Goal: Find specific page/section: Find specific page/section

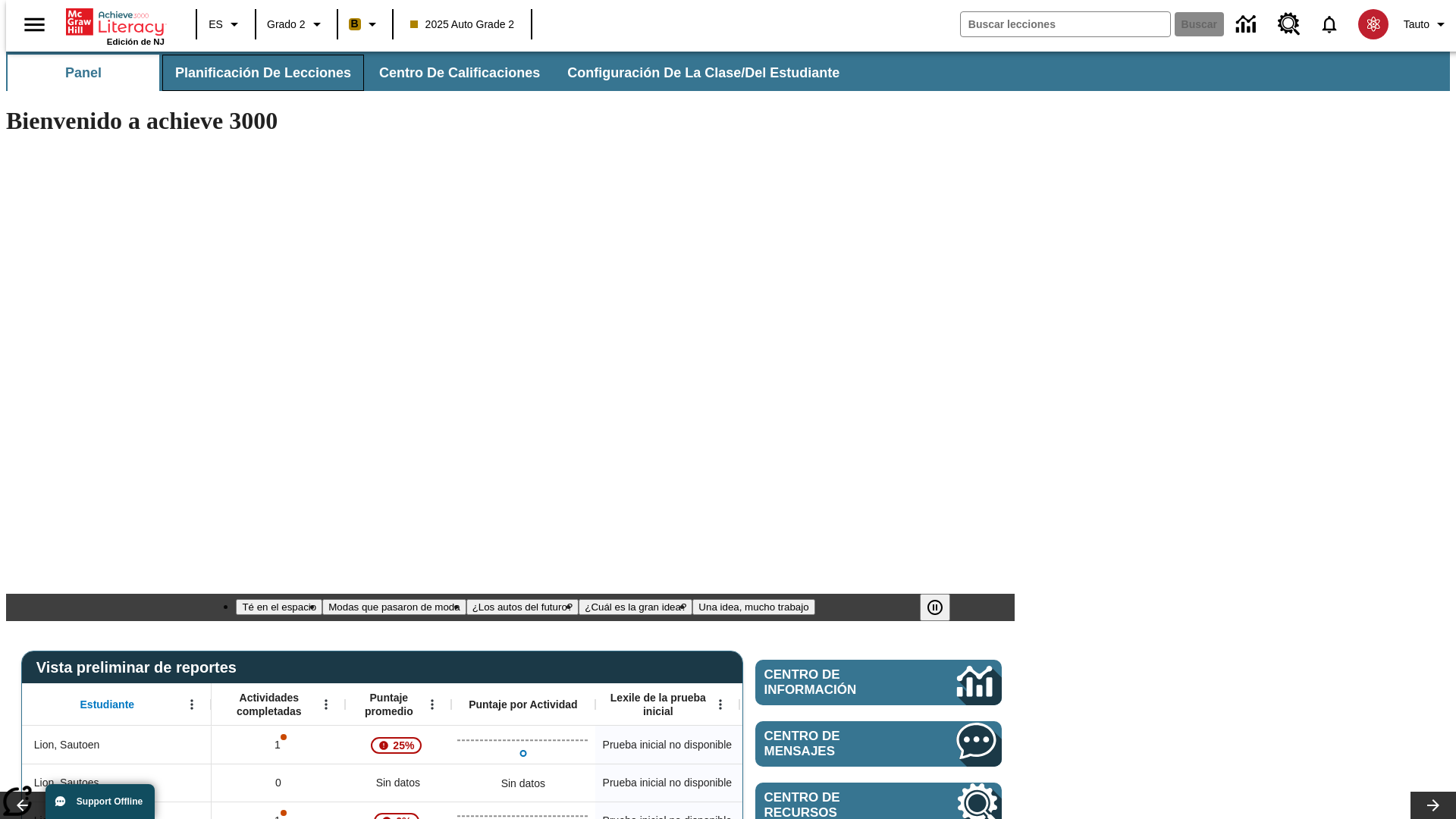
click at [254, 73] on span "Planificación de lecciones" at bounding box center [264, 73] width 176 height 18
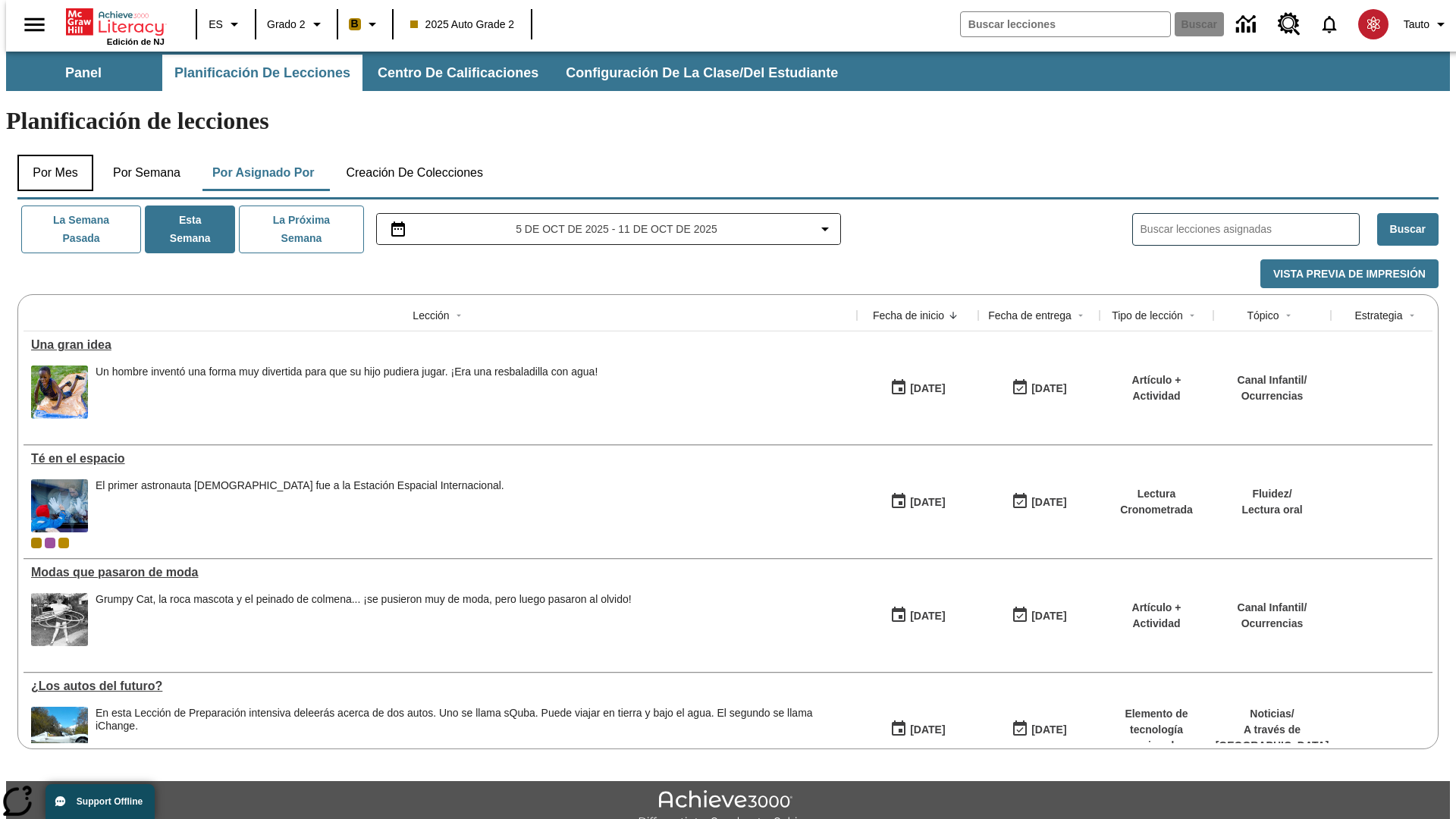
click at [49, 154] on button "Por mes" at bounding box center [56, 172] width 76 height 36
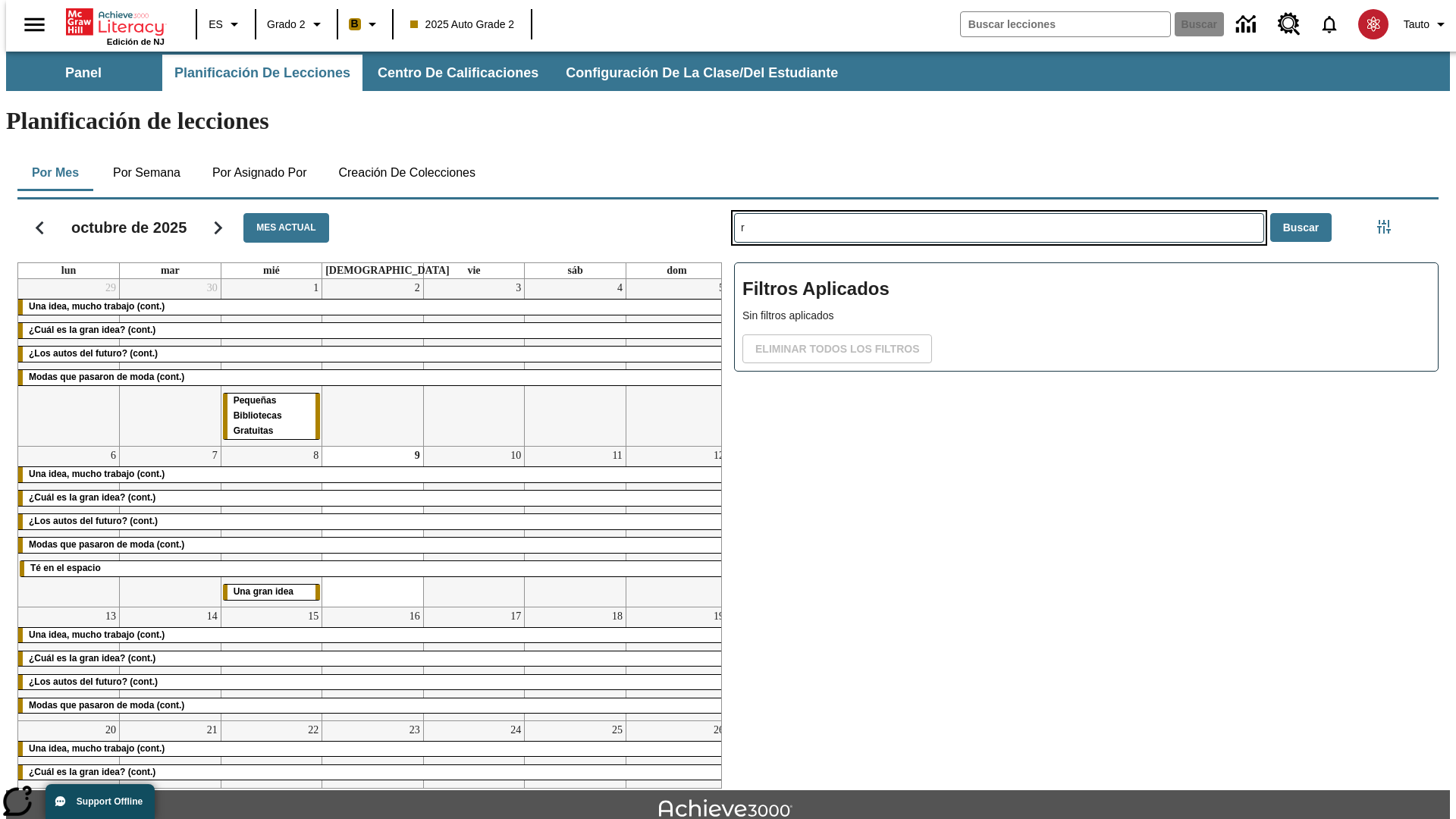
type input "r"
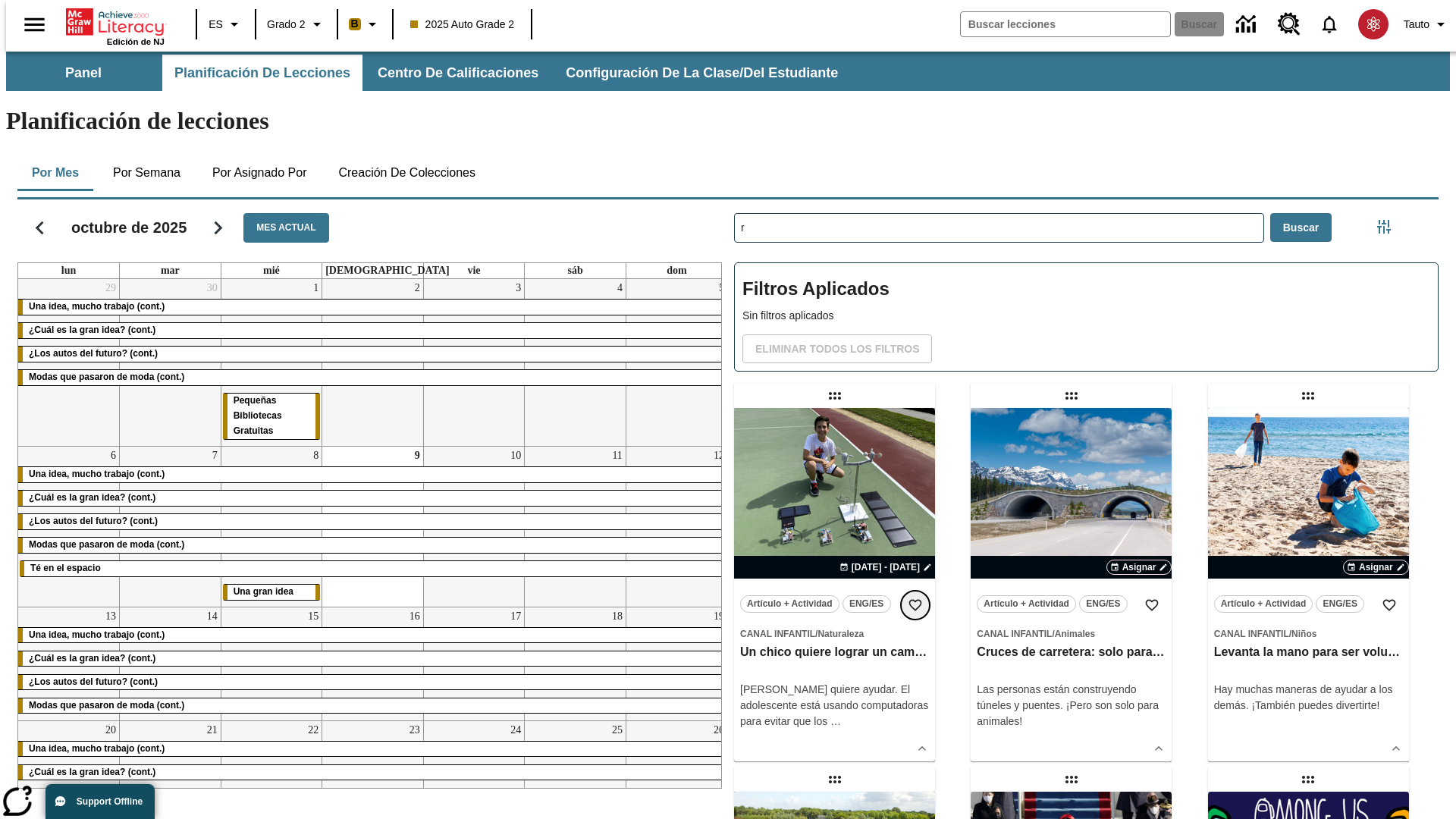
click at [915, 598] on icon "Añadir a mis Favoritas" at bounding box center [915, 605] width 15 height 15
click at [109, 20] on icon "Portada" at bounding box center [116, 22] width 101 height 30
